Goal: Check status: Check status

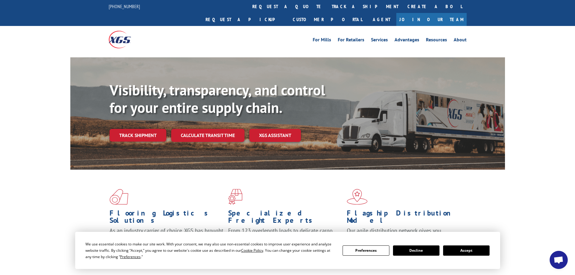
click at [464, 250] on button "Accept" at bounding box center [466, 250] width 46 height 10
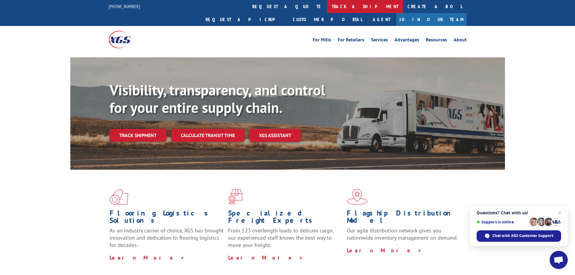
click at [327, 7] on link "track a shipment" at bounding box center [365, 6] width 76 height 13
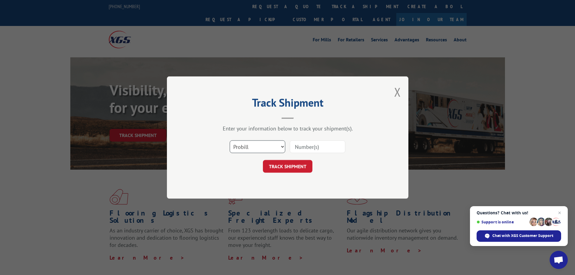
click at [281, 145] on select "Select category... Probill BOL PO" at bounding box center [258, 146] width 56 height 13
select select "bol"
click at [230, 140] on select "Select category... Probill BOL PO" at bounding box center [258, 146] width 56 height 13
click at [310, 147] on input at bounding box center [318, 146] width 56 height 13
paste input "5259823"
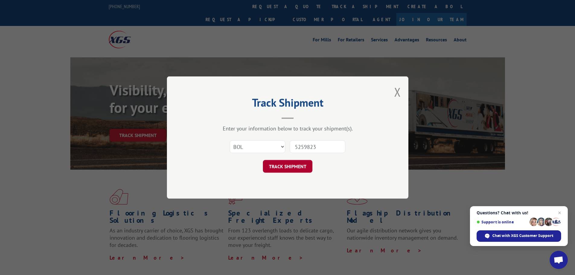
type input "5259823"
click at [282, 168] on button "TRACK SHIPMENT" at bounding box center [287, 166] width 49 height 13
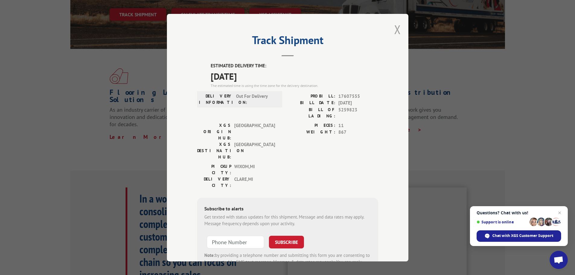
click at [394, 32] on button "Close modal" at bounding box center [397, 29] width 7 height 16
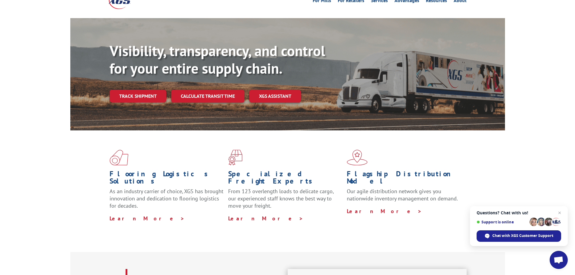
scroll to position [60, 0]
